Goal: Transaction & Acquisition: Subscribe to service/newsletter

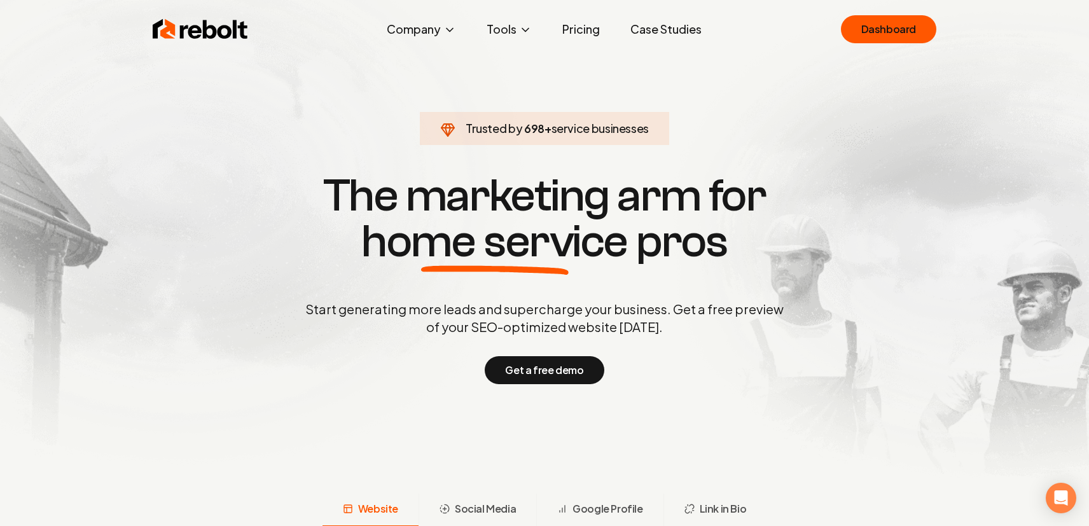
click at [590, 34] on link "Pricing" at bounding box center [581, 29] width 58 height 25
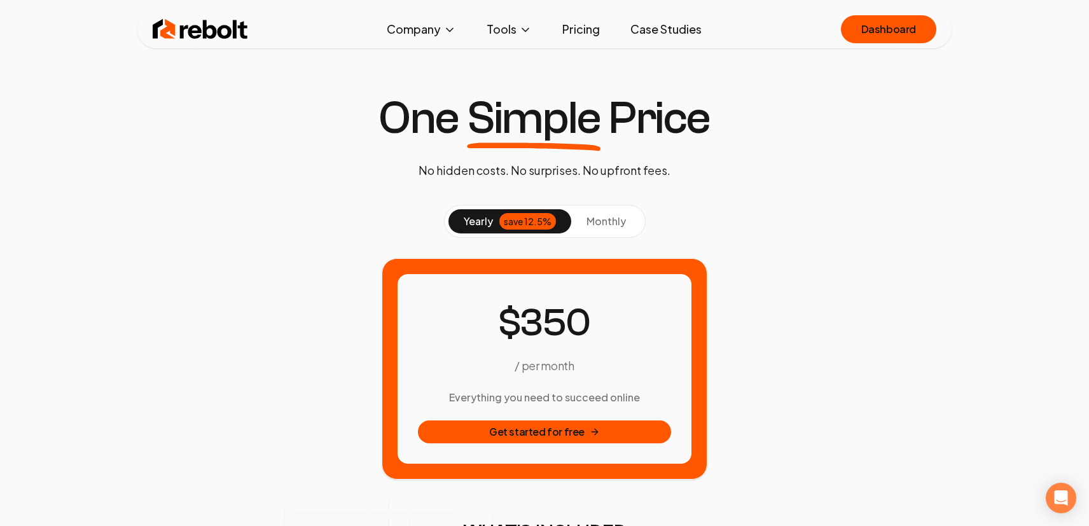
scroll to position [19, 0]
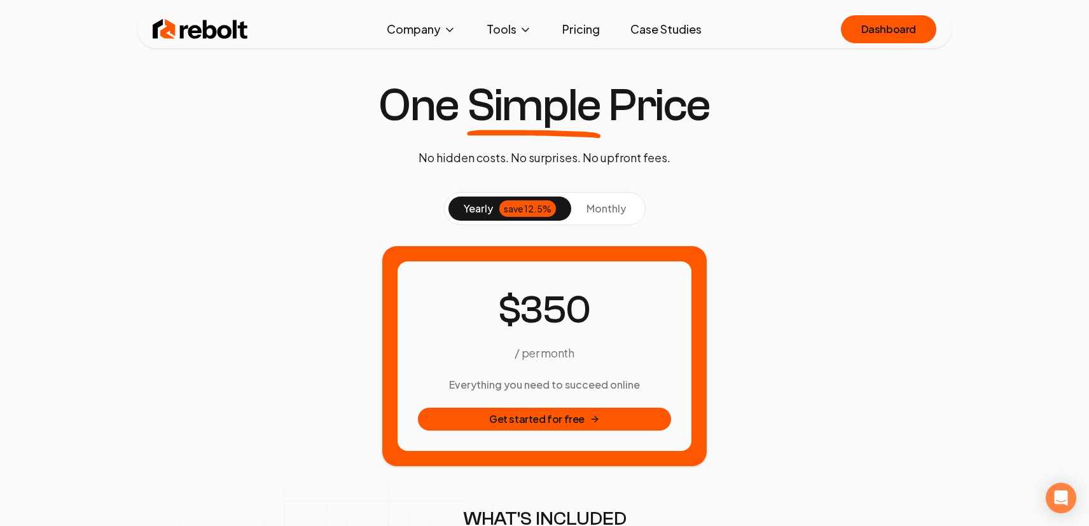
click at [598, 202] on span "monthly" at bounding box center [605, 208] width 39 height 13
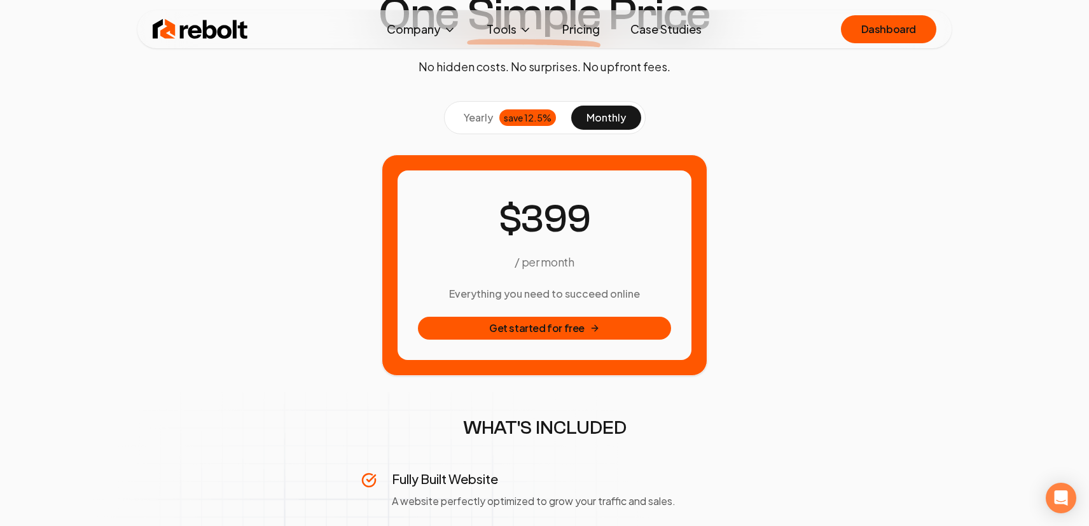
scroll to position [0, 0]
